Goal: Task Accomplishment & Management: Manage account settings

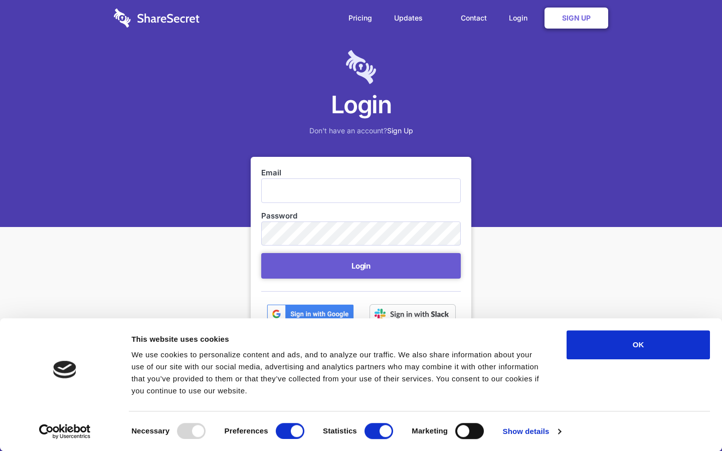
scroll to position [41, 0]
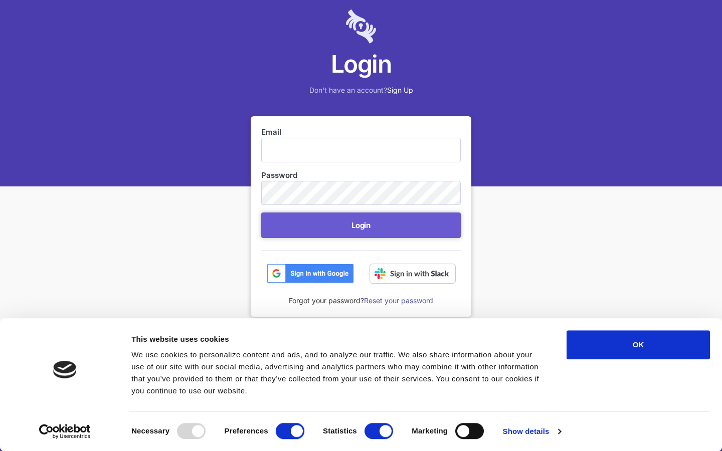
click at [290, 431] on input "Preferences" at bounding box center [290, 431] width 29 height 16
checkbox input "false"
click at [379, 431] on input "Statistics" at bounding box center [379, 431] width 29 height 16
checkbox input "false"
click at [469, 431] on input "Marketing" at bounding box center [469, 431] width 29 height 16
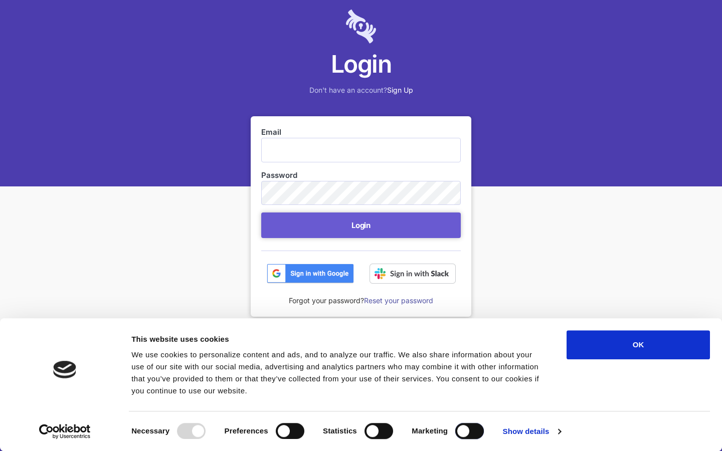
checkbox input "true"
click at [361, 150] on input "Email" at bounding box center [361, 150] width 200 height 24
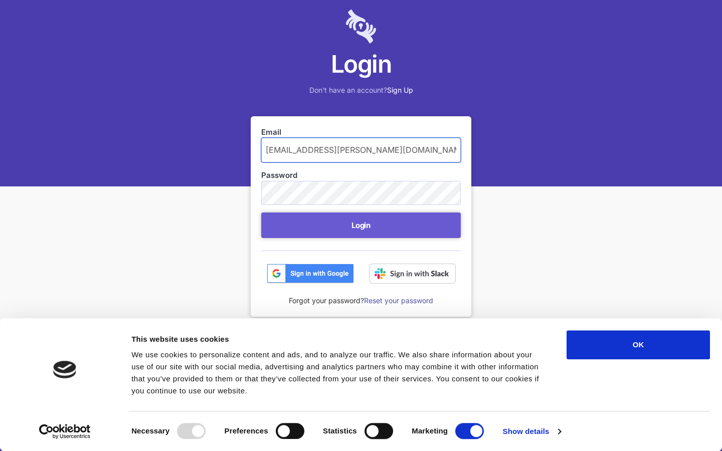
type input "[EMAIL_ADDRESS][PERSON_NAME][DOMAIN_NAME]"
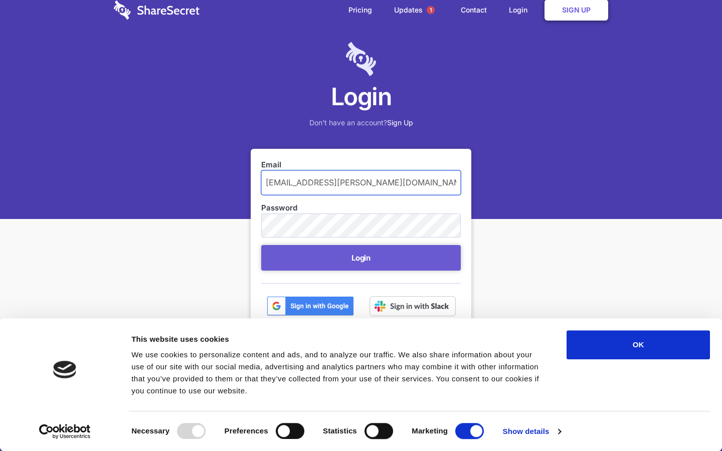
click at [261, 245] on button "Login" at bounding box center [361, 258] width 200 height 26
